Goal: Check status: Check status

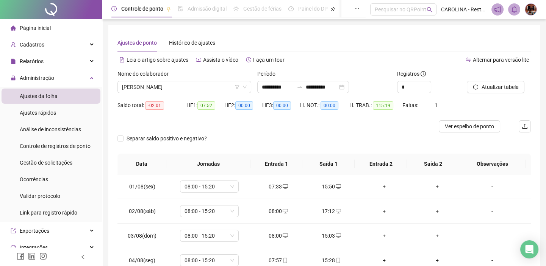
scroll to position [143, 0]
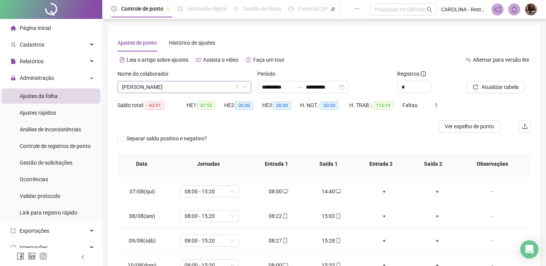
click at [199, 84] on span "[PERSON_NAME]" at bounding box center [184, 86] width 125 height 11
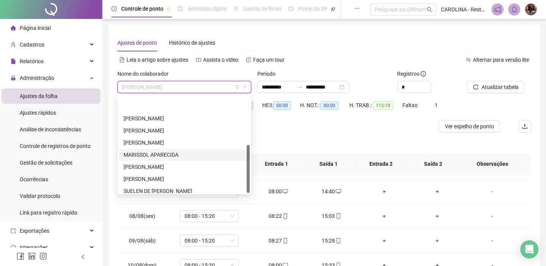
scroll to position [97, 0]
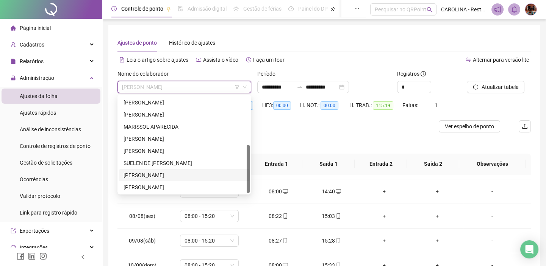
click at [177, 175] on div "[PERSON_NAME]" at bounding box center [184, 175] width 122 height 8
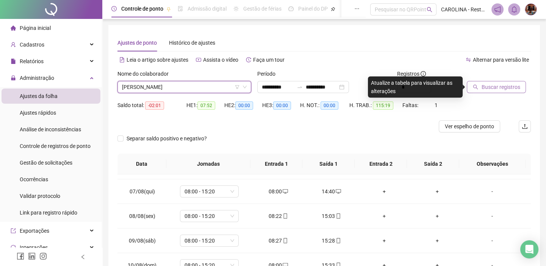
click at [518, 83] on span "Buscar registros" at bounding box center [500, 87] width 39 height 8
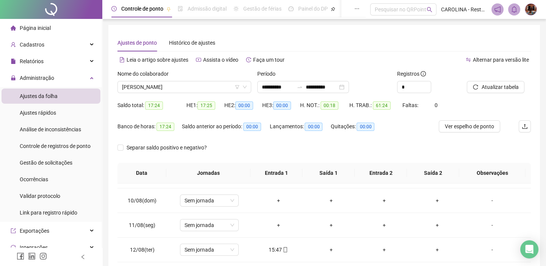
click at [334, 158] on div "Separar saldo positivo e negativo?" at bounding box center [323, 152] width 413 height 21
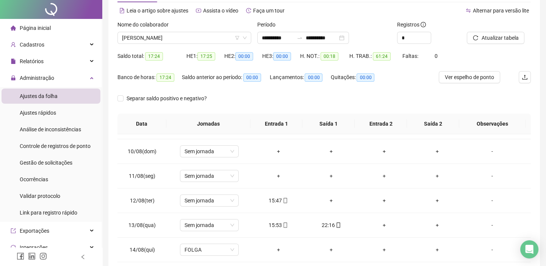
scroll to position [0, 0]
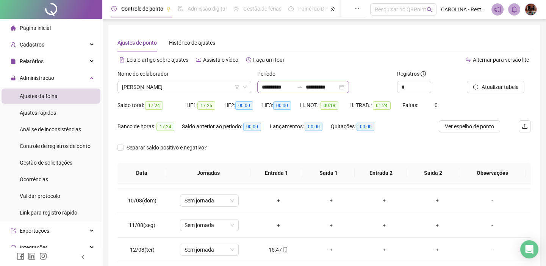
click at [349, 91] on div "**********" at bounding box center [303, 87] width 92 height 12
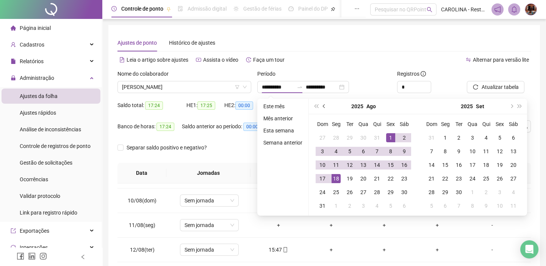
click at [323, 106] on span "prev-year" at bounding box center [325, 107] width 4 height 4
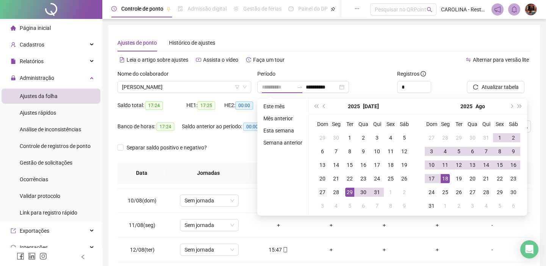
type input "**********"
click at [326, 191] on td "27" at bounding box center [322, 193] width 14 height 14
type input "**********"
click at [440, 179] on div "18" at bounding box center [444, 178] width 9 height 9
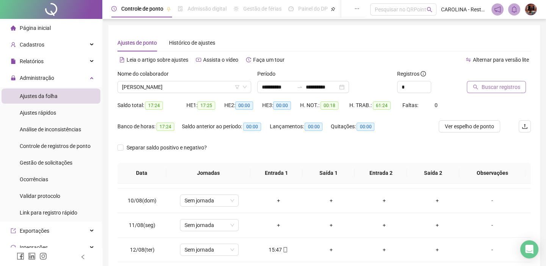
click at [509, 85] on span "Buscar registros" at bounding box center [500, 87] width 39 height 8
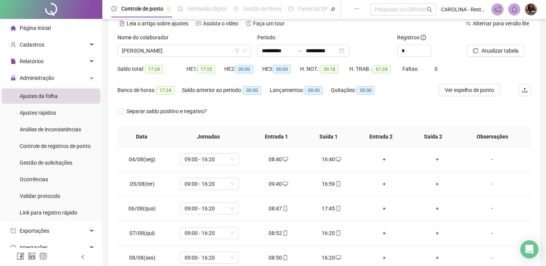
scroll to position [69, 0]
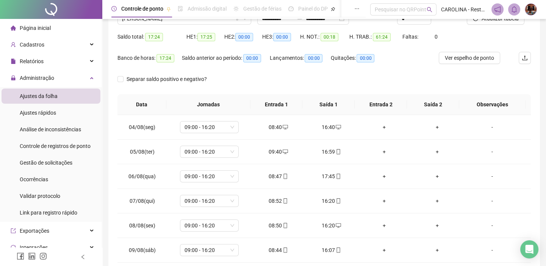
click at [373, 77] on div "Separar saldo positivo e negativo?" at bounding box center [323, 83] width 413 height 21
